Goal: Information Seeking & Learning: Learn about a topic

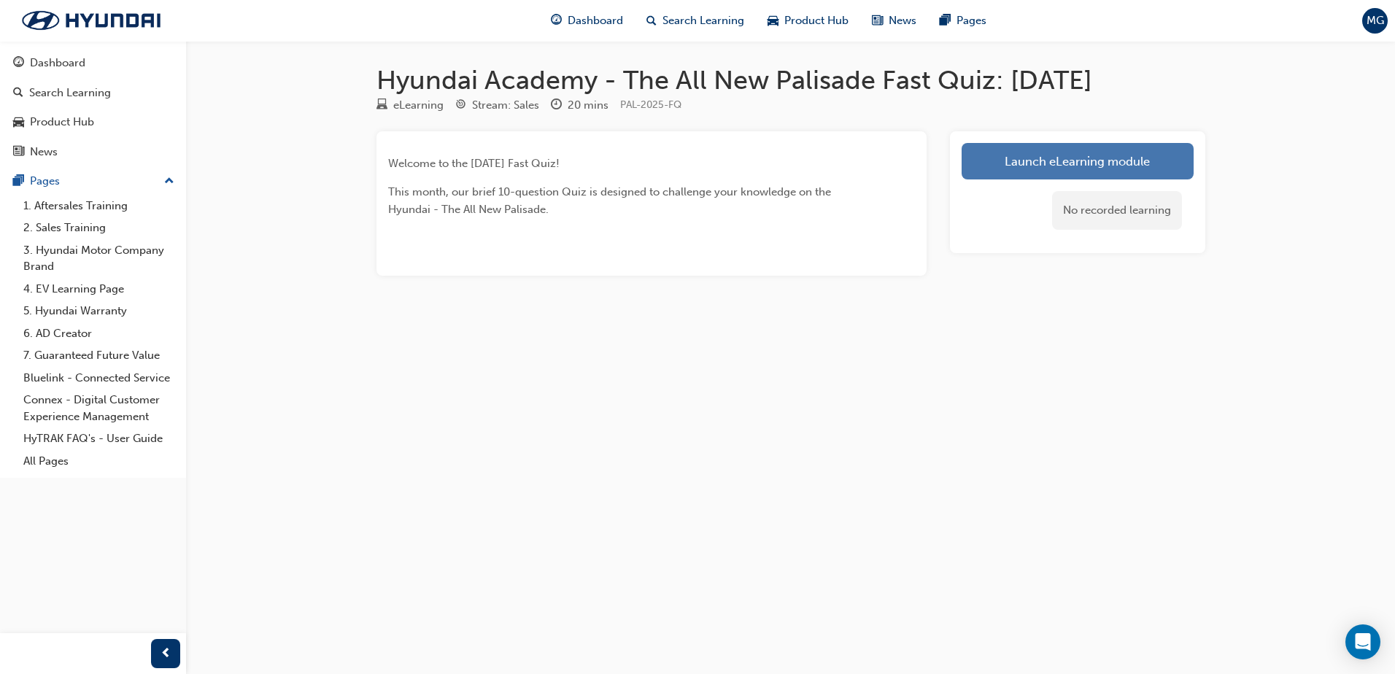
click at [1029, 155] on link "Launch eLearning module" at bounding box center [1078, 161] width 232 height 36
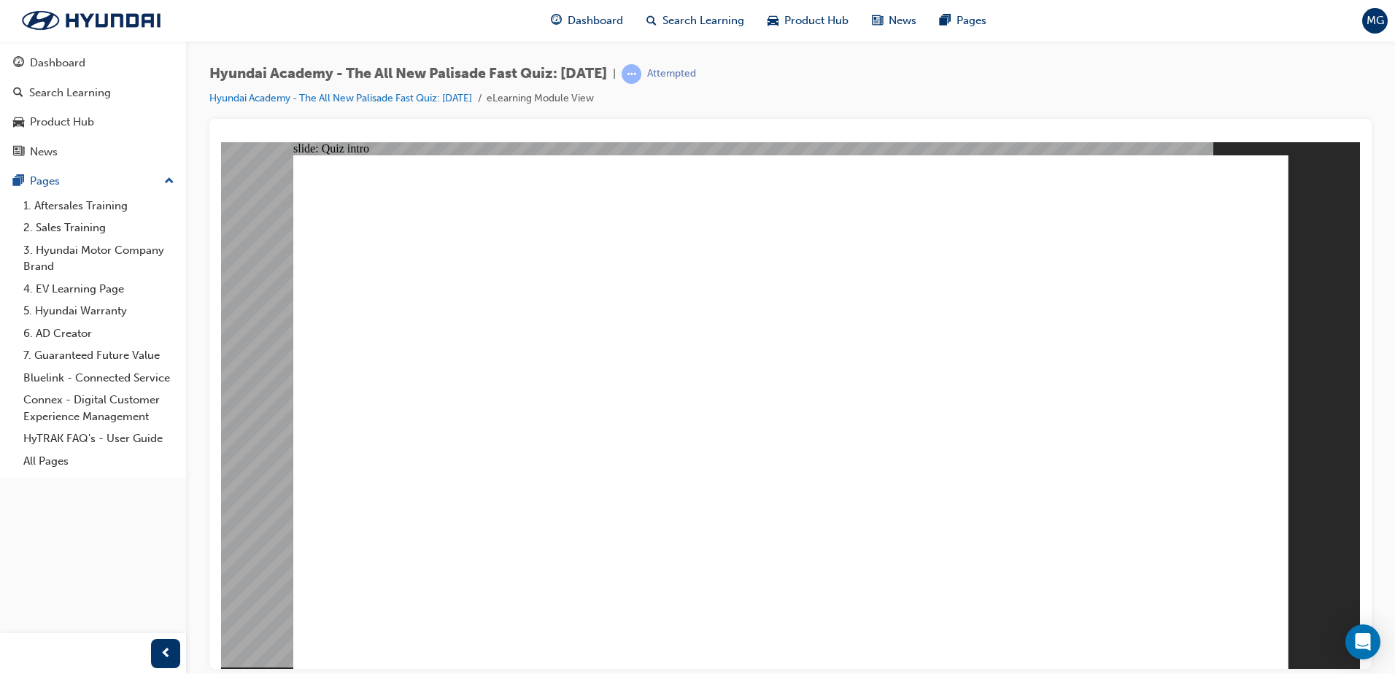
radio input "true"
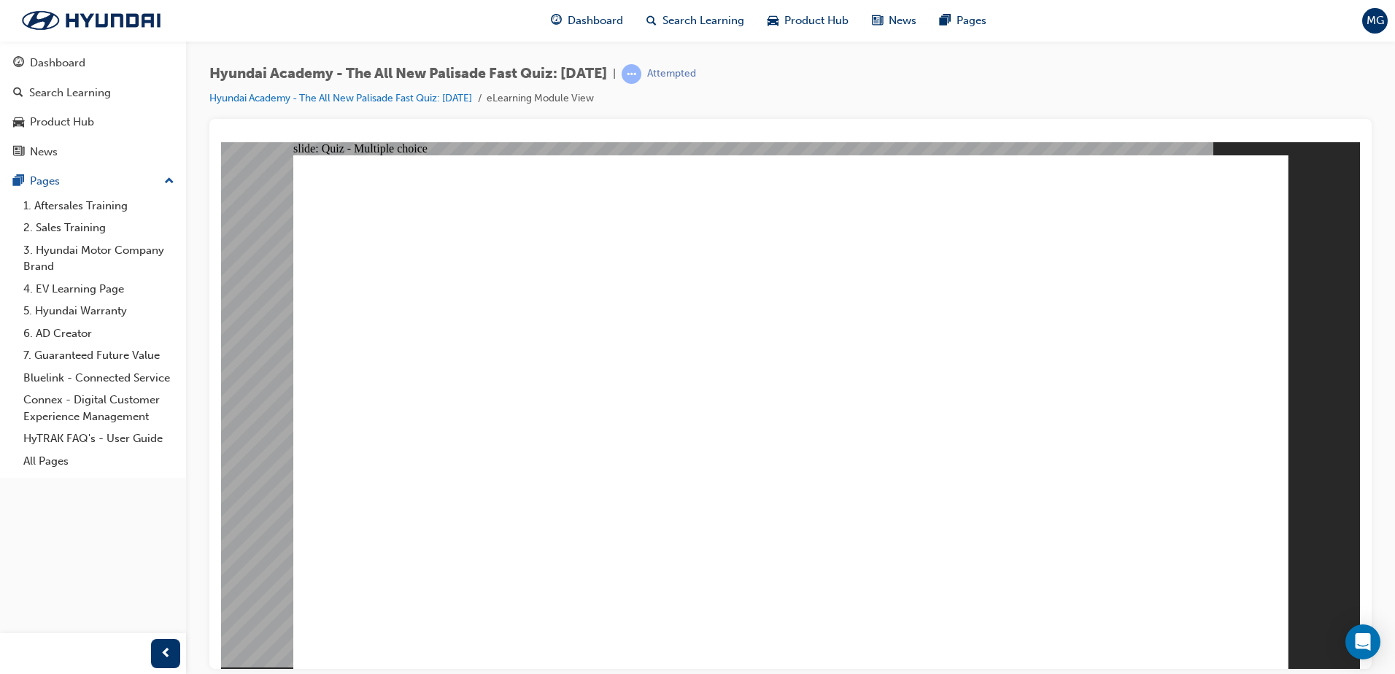
radio input "true"
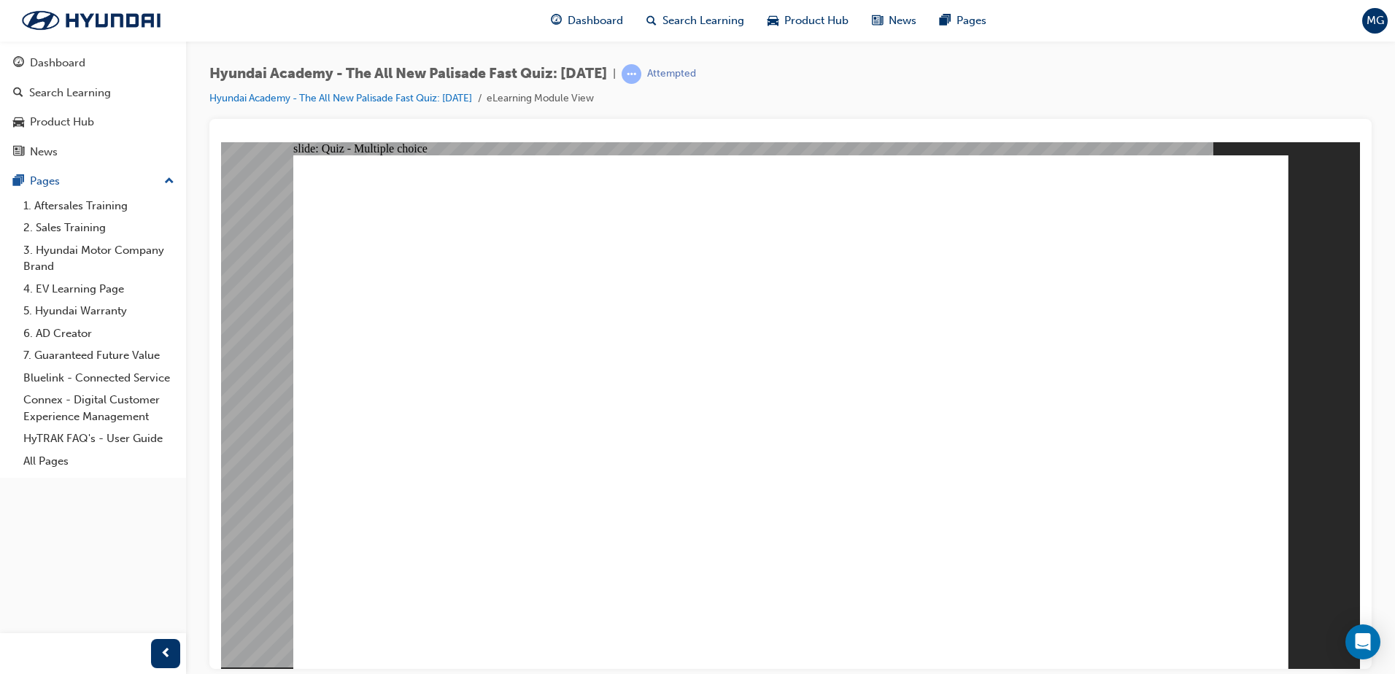
radio input "true"
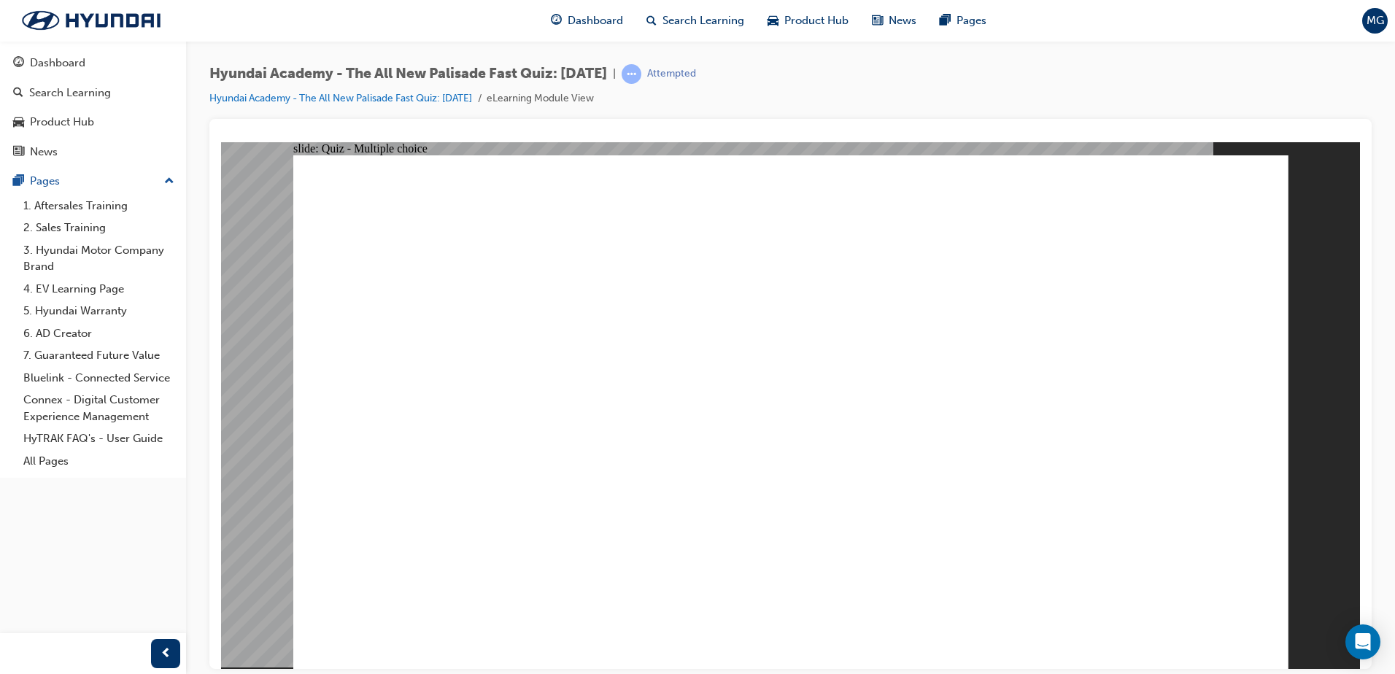
radio input "true"
checkbox input "true"
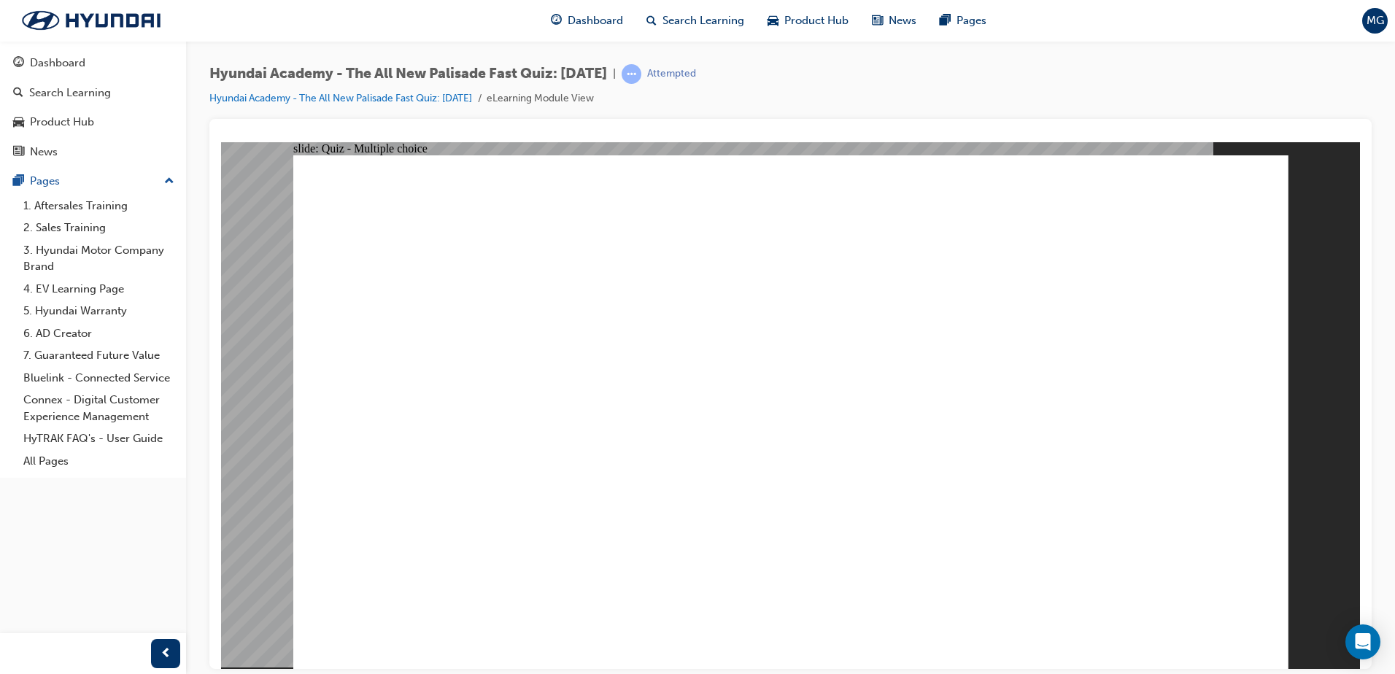
checkbox input "false"
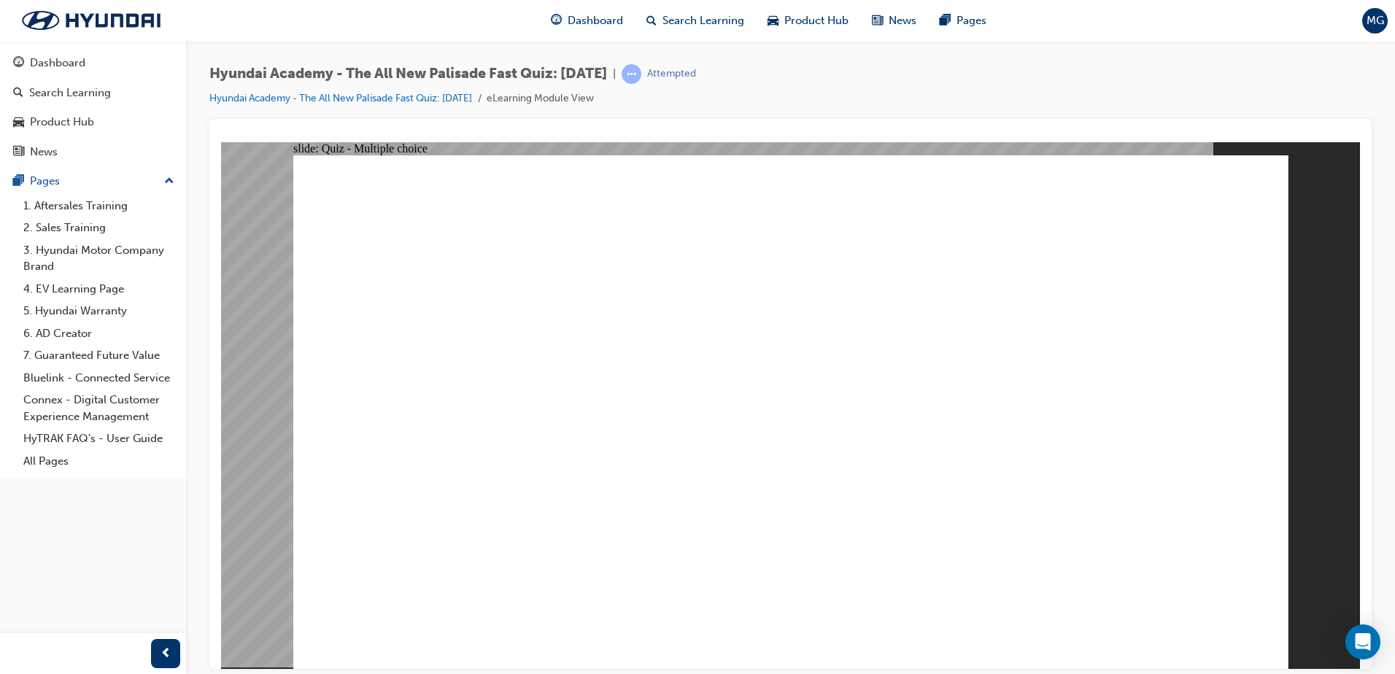
drag, startPoint x: 625, startPoint y: 423, endPoint x: 625, endPoint y: 412, distance: 10.9
checkbox input "true"
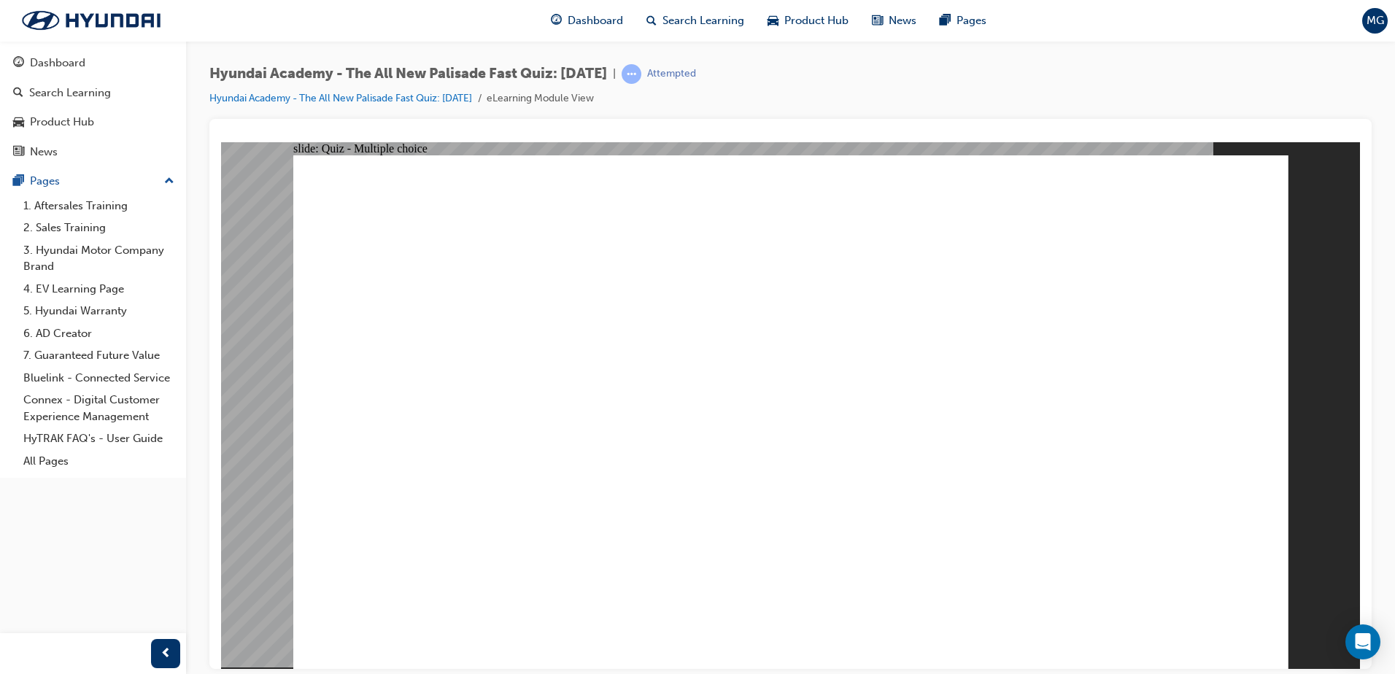
radio input "true"
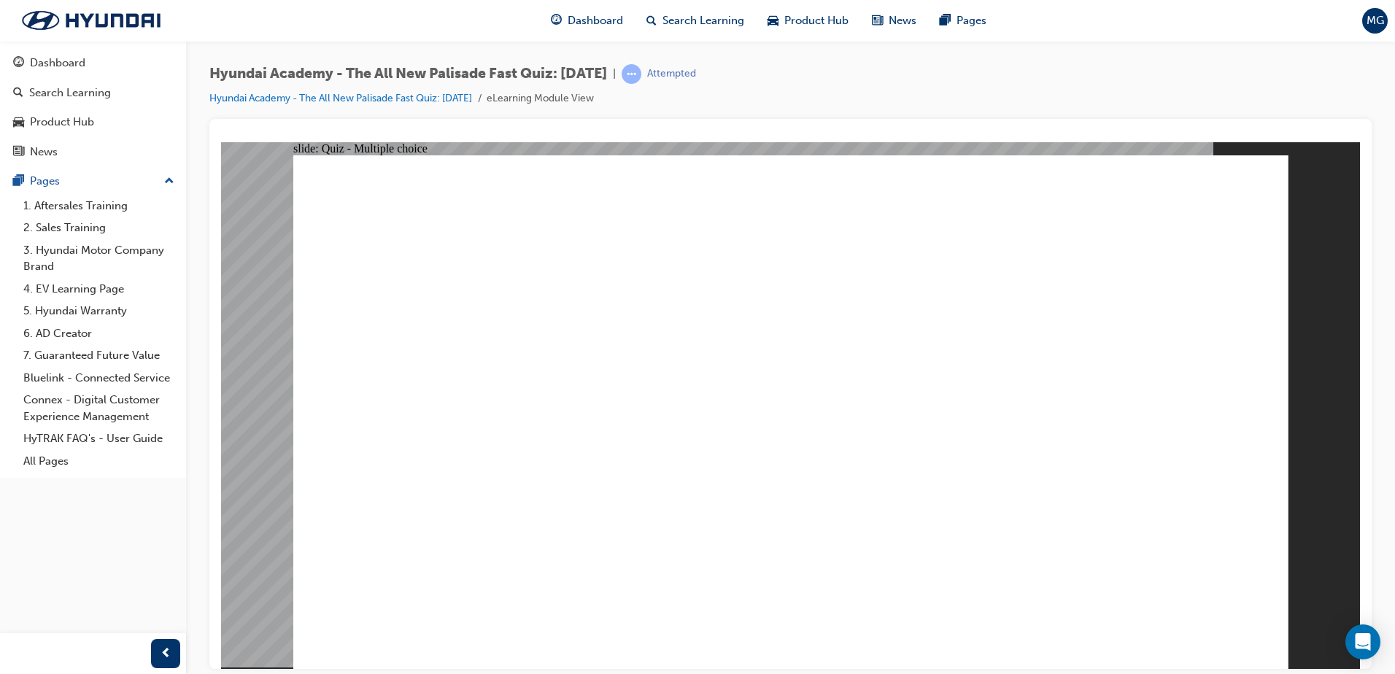
radio input "true"
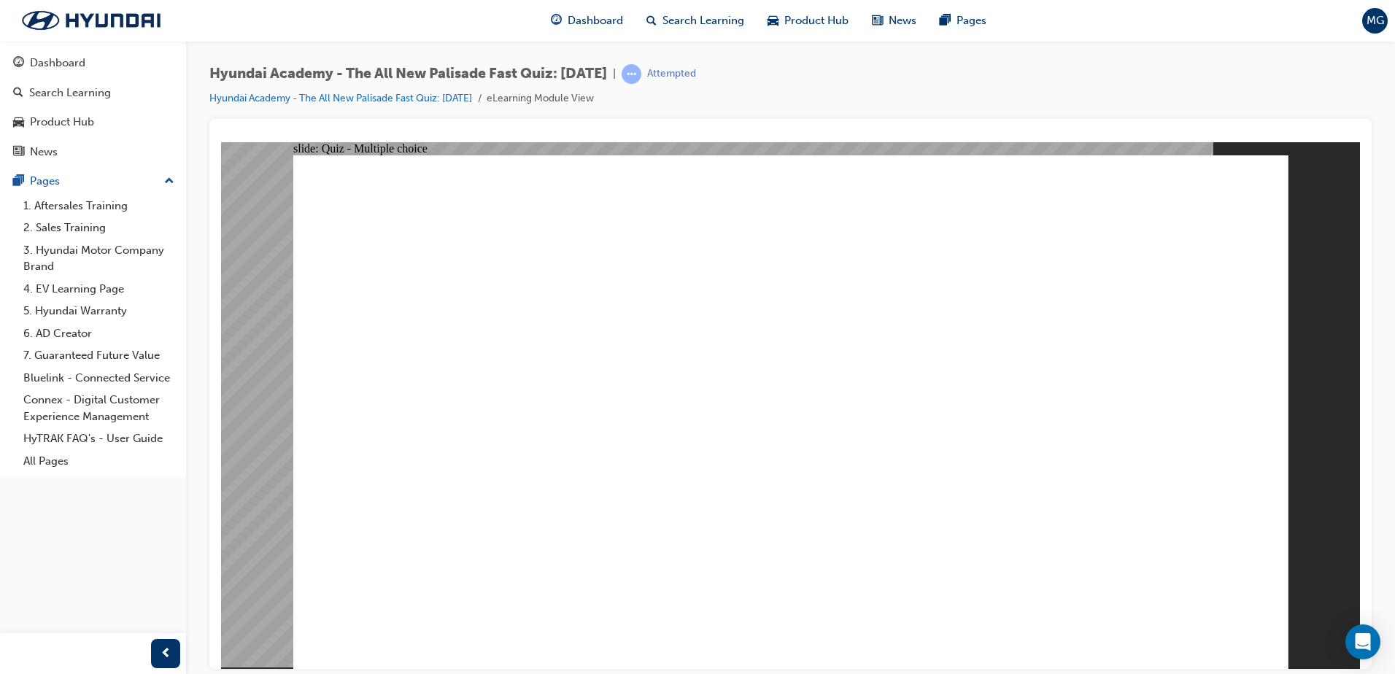
checkbox input "true"
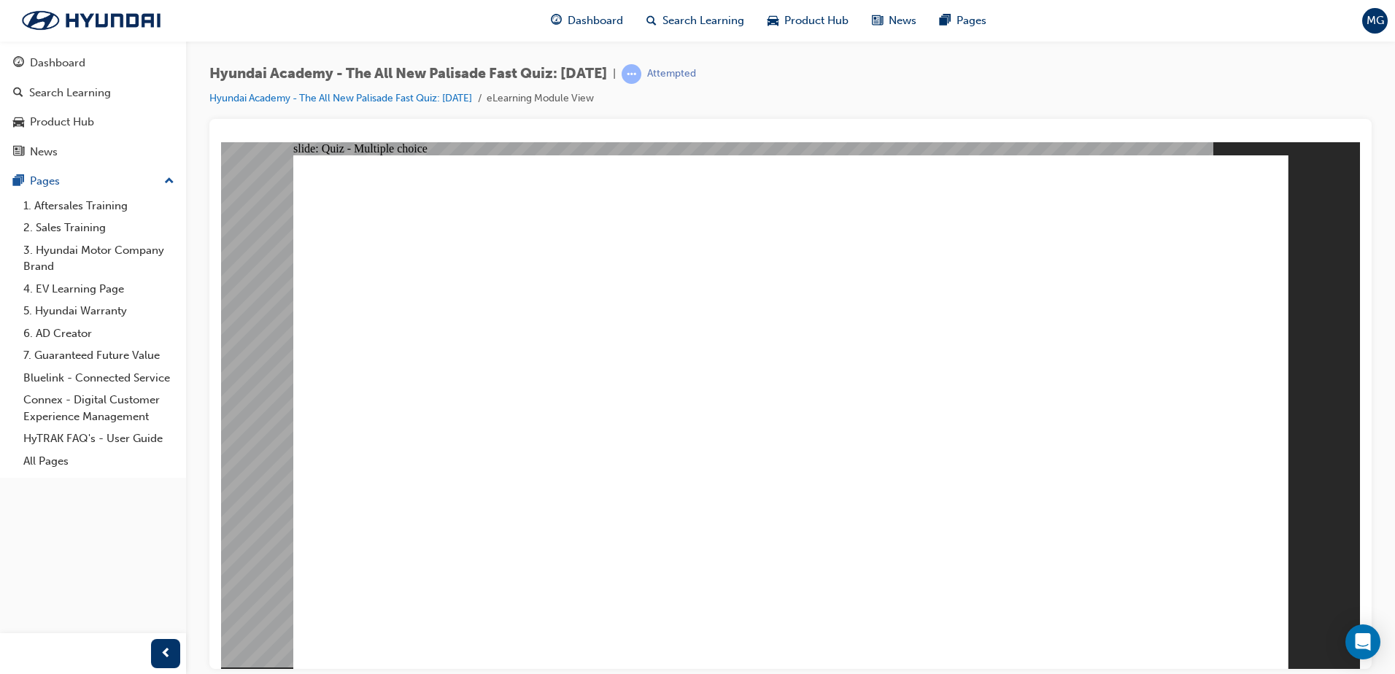
checkbox input "true"
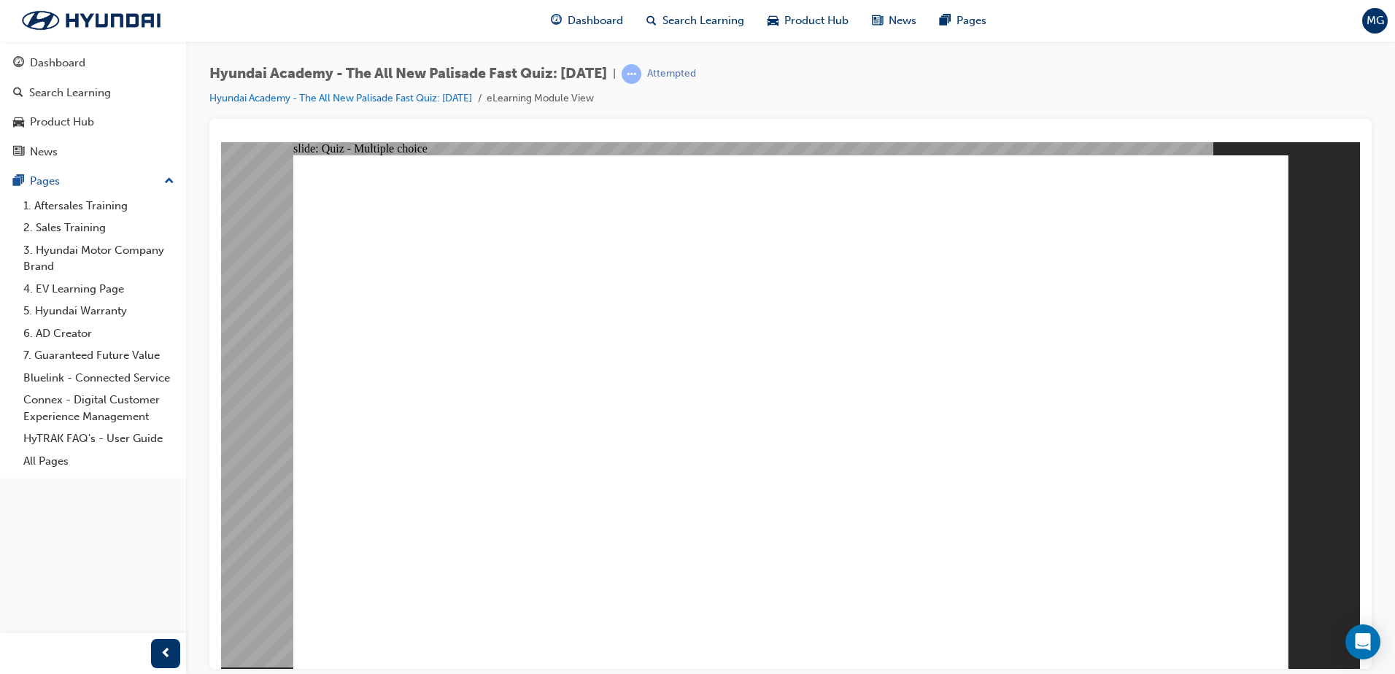
checkbox input "true"
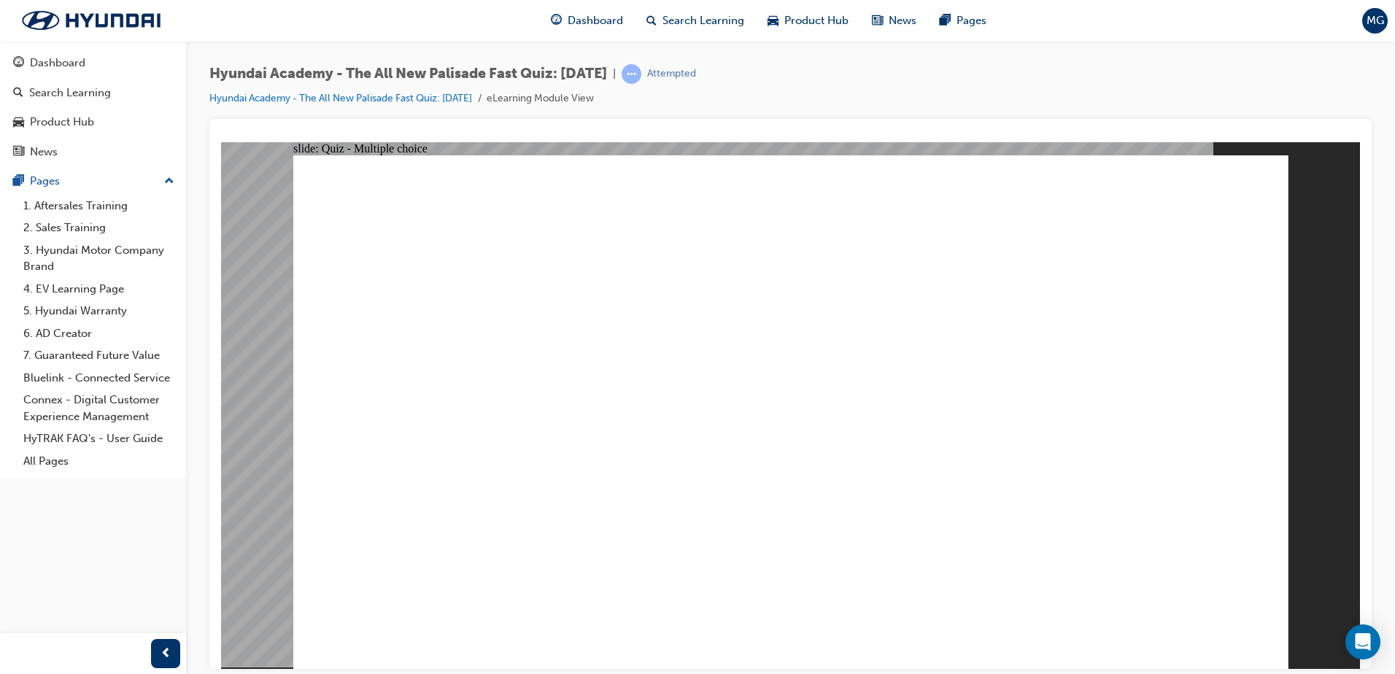
radio input "true"
